Goal: Task Accomplishment & Management: Use online tool/utility

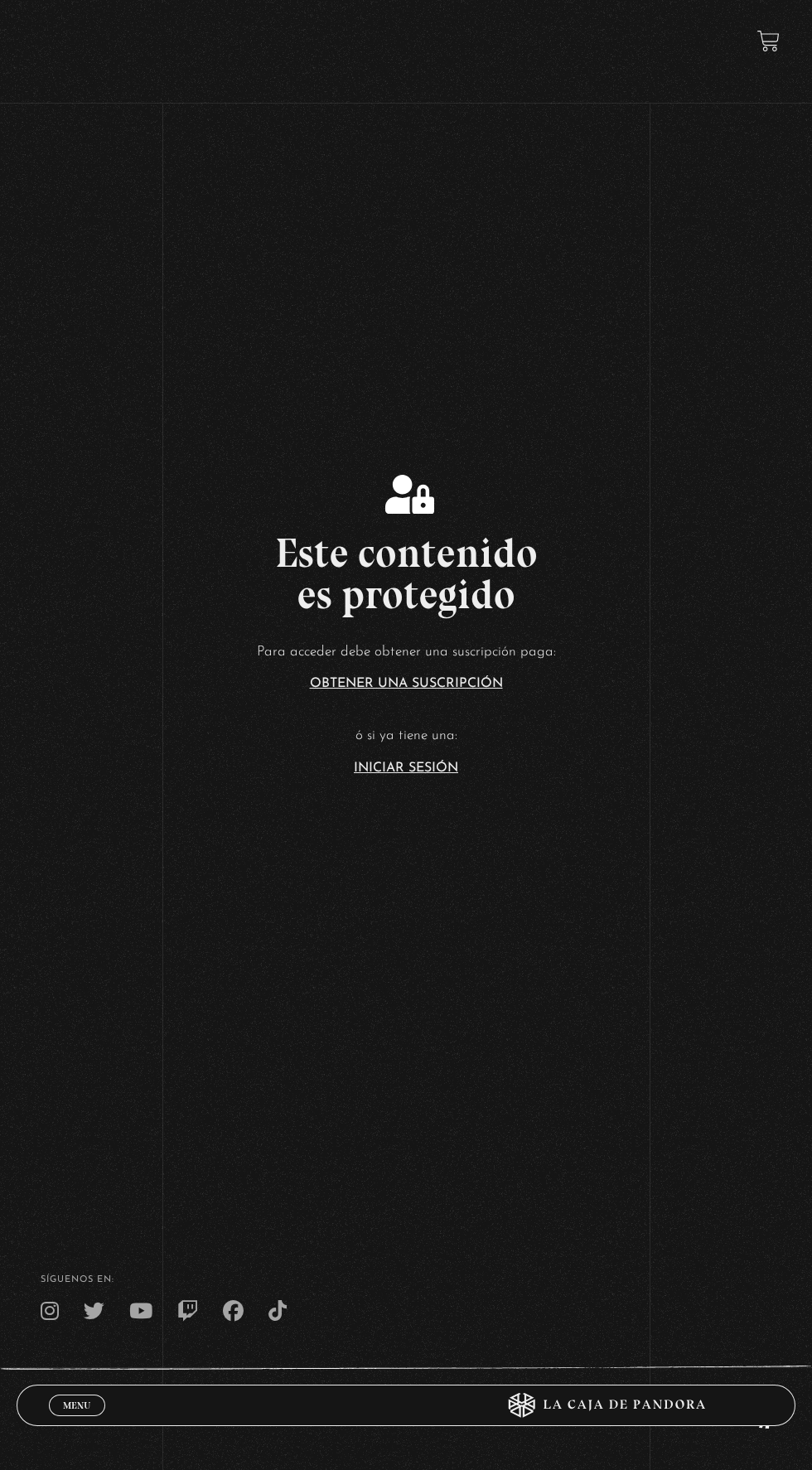
click at [442, 775] on link "Iniciar Sesión" at bounding box center [406, 768] width 105 height 14
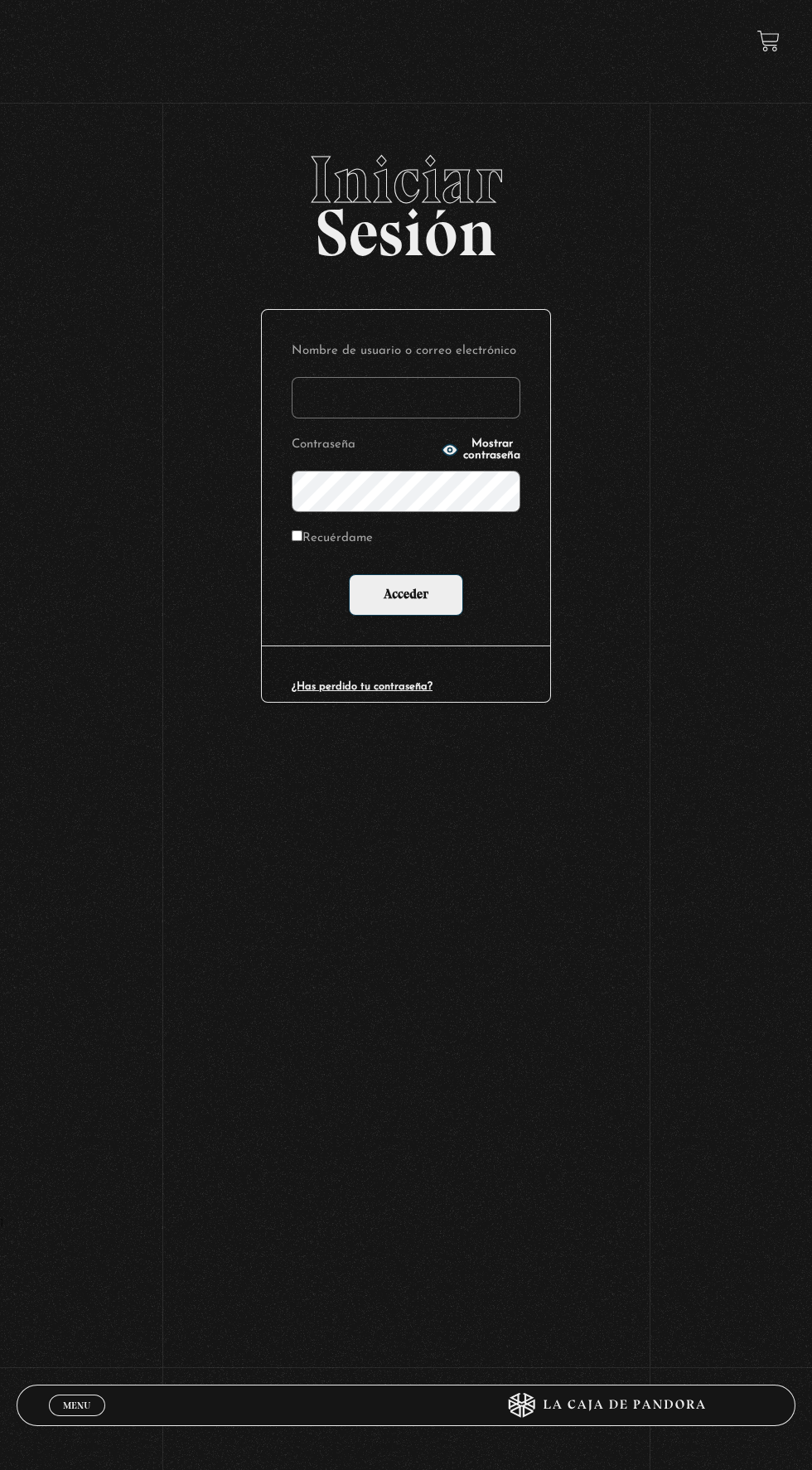
type input "dianaduartemateron@gmail.com"
click at [349, 575] on input "Acceder" at bounding box center [406, 595] width 115 height 41
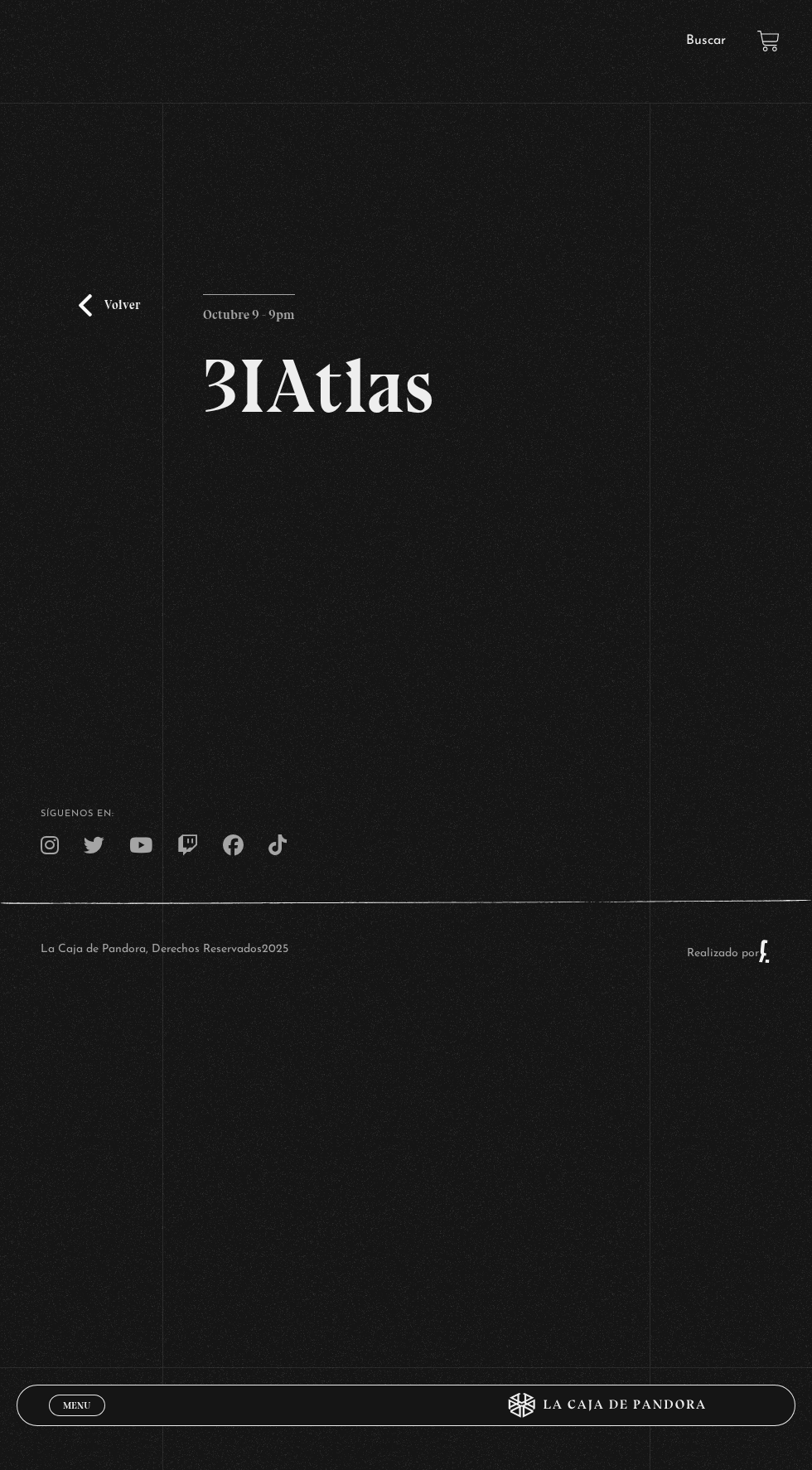
click at [612, 668] on div "Volver Octubre 9 - 9pm 3IAtlas" at bounding box center [406, 428] width 812 height 563
